Goal: Task Accomplishment & Management: Manage account settings

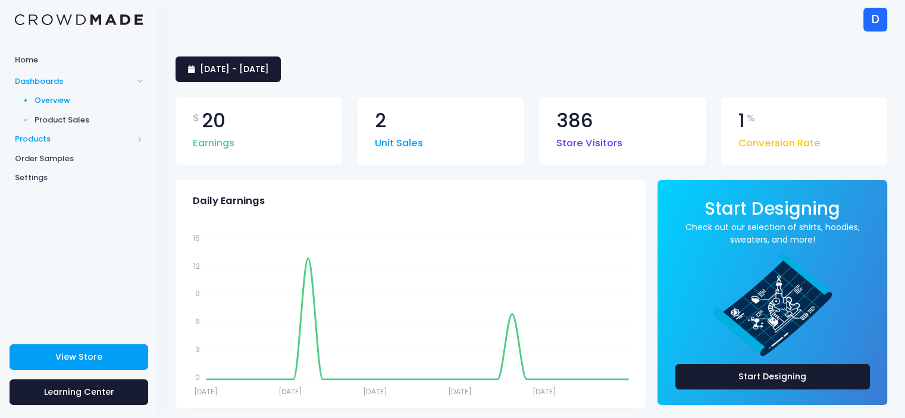
click at [55, 133] on span "Products" at bounding box center [74, 139] width 118 height 12
click at [66, 144] on span "Product Editor" at bounding box center [88, 139] width 109 height 12
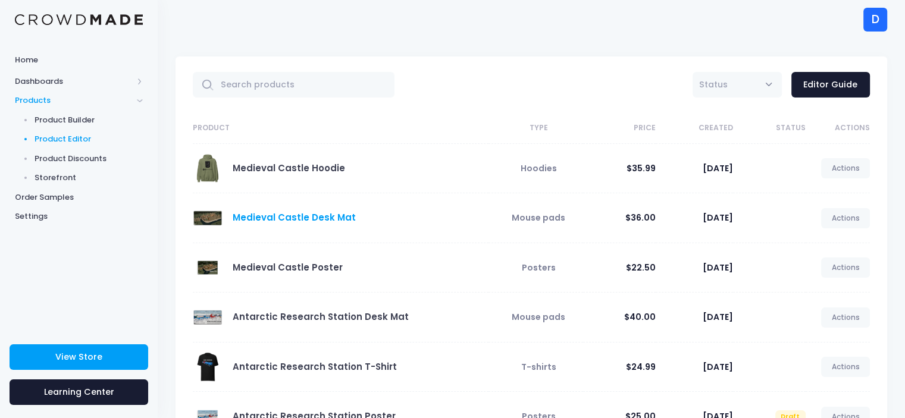
click at [295, 221] on link "Medieval Castle Desk Mat" at bounding box center [294, 217] width 123 height 12
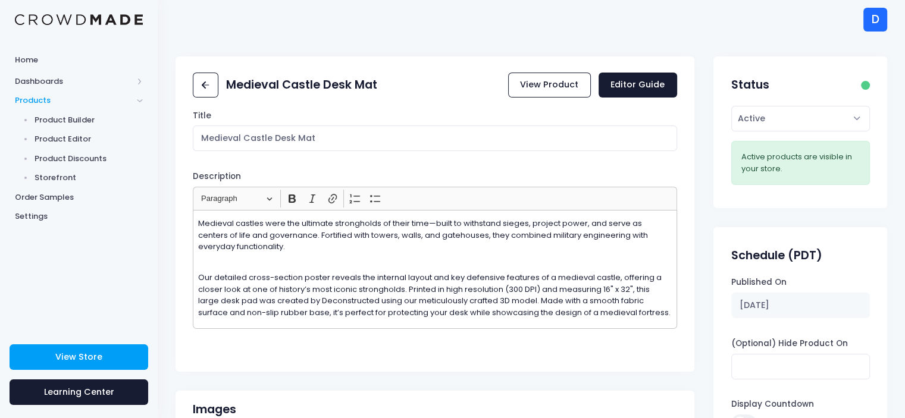
click at [315, 276] on p "Our detailed cross-section poster reveals the internal layout and key defensive…" at bounding box center [434, 290] width 473 height 58
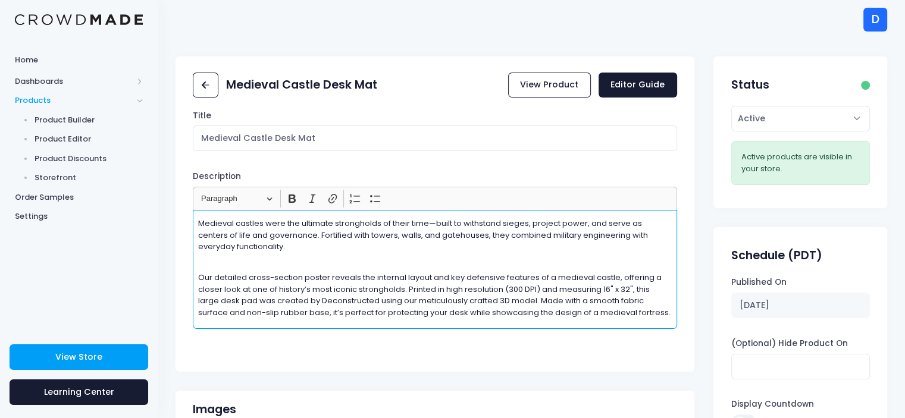
click at [258, 261] on p "Our detailed cross-section poster reveals the internal layout and key defensive…" at bounding box center [434, 290] width 473 height 58
click at [258, 254] on div "Medieval castles were the ultimate strongholds of their time—built to withstand…" at bounding box center [435, 269] width 484 height 119
click at [258, 252] on div "Medieval castles were the ultimate strongholds of their time—built to withstand…" at bounding box center [435, 269] width 484 height 119
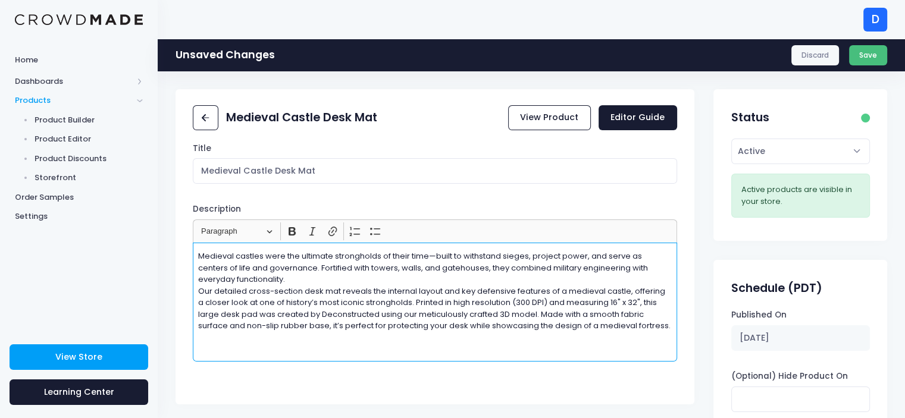
click at [870, 62] on button "Save" at bounding box center [868, 55] width 39 height 20
